Goal: Transaction & Acquisition: Purchase product/service

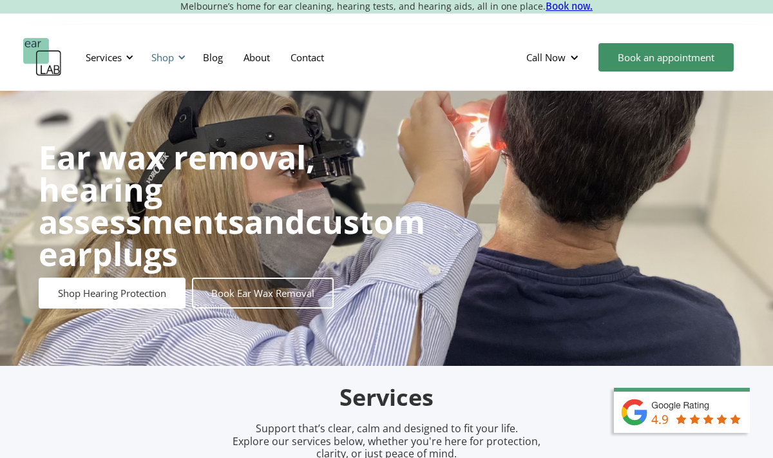
click at [164, 56] on div "Shop" at bounding box center [162, 57] width 23 height 13
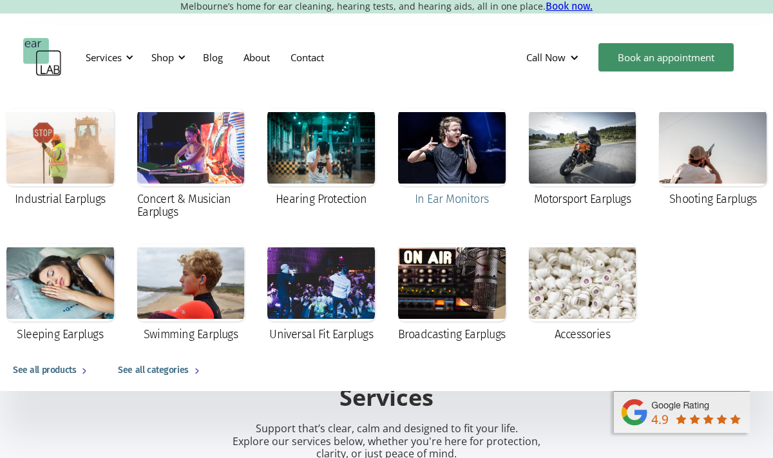
click at [424, 158] on div at bounding box center [452, 147] width 108 height 77
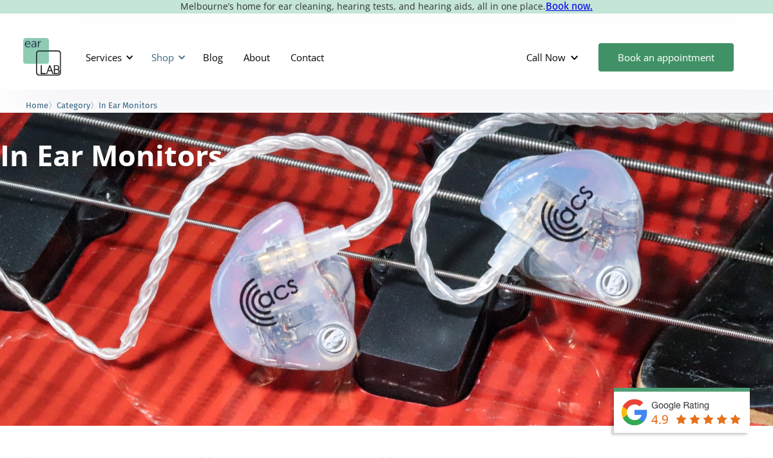
click at [173, 58] on div "Shop" at bounding box center [162, 57] width 23 height 13
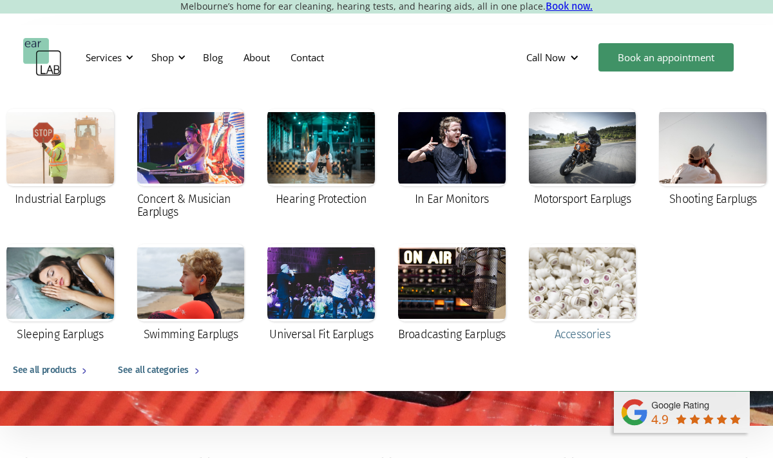
click at [589, 296] on div at bounding box center [583, 282] width 108 height 77
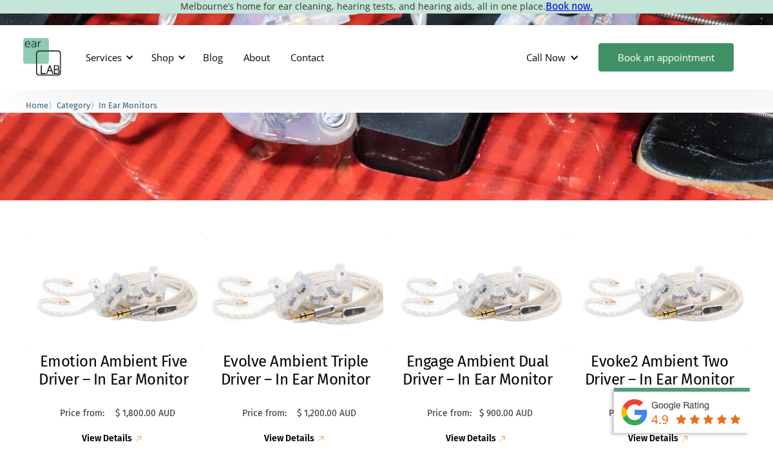
scroll to position [193, 0]
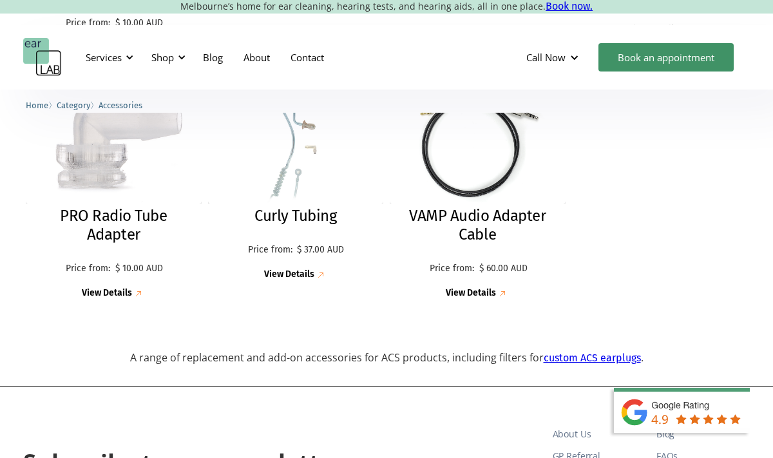
scroll to position [1643, 0]
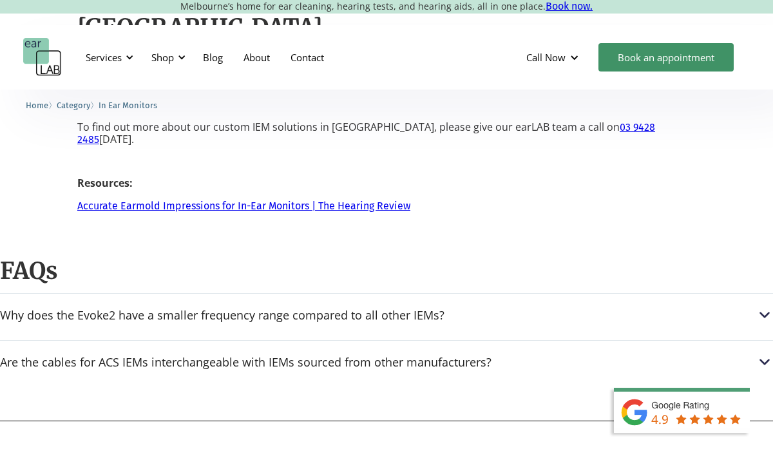
scroll to position [2173, 0]
